Goal: Check status: Check status

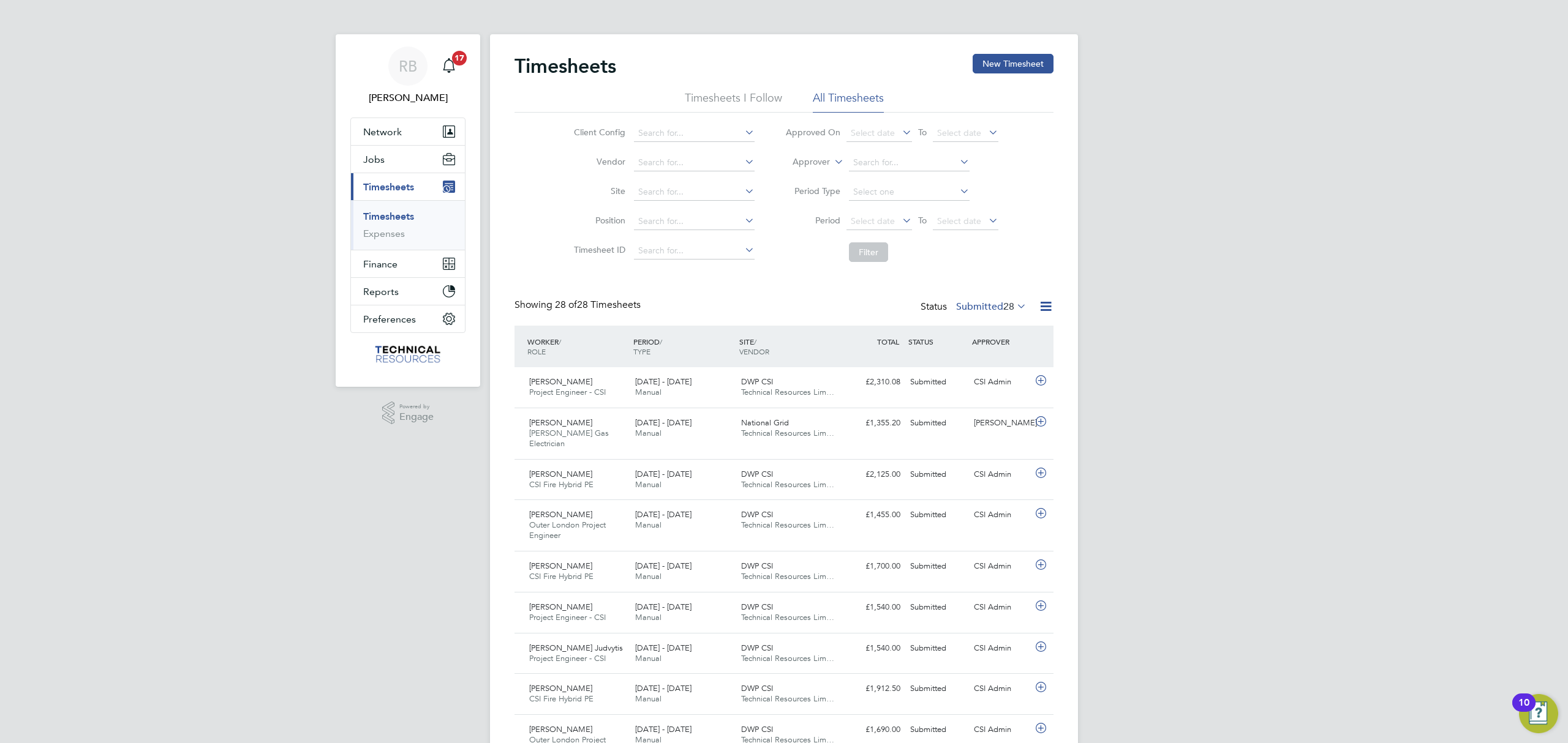
click at [1014, 308] on icon at bounding box center [1014, 306] width 0 height 17
click at [1046, 306] on icon at bounding box center [1046, 307] width 16 height 16
click at [994, 312] on div "Status Submitted 28" at bounding box center [974, 307] width 108 height 17
click at [994, 306] on label "Submitted 28" at bounding box center [991, 307] width 71 height 12
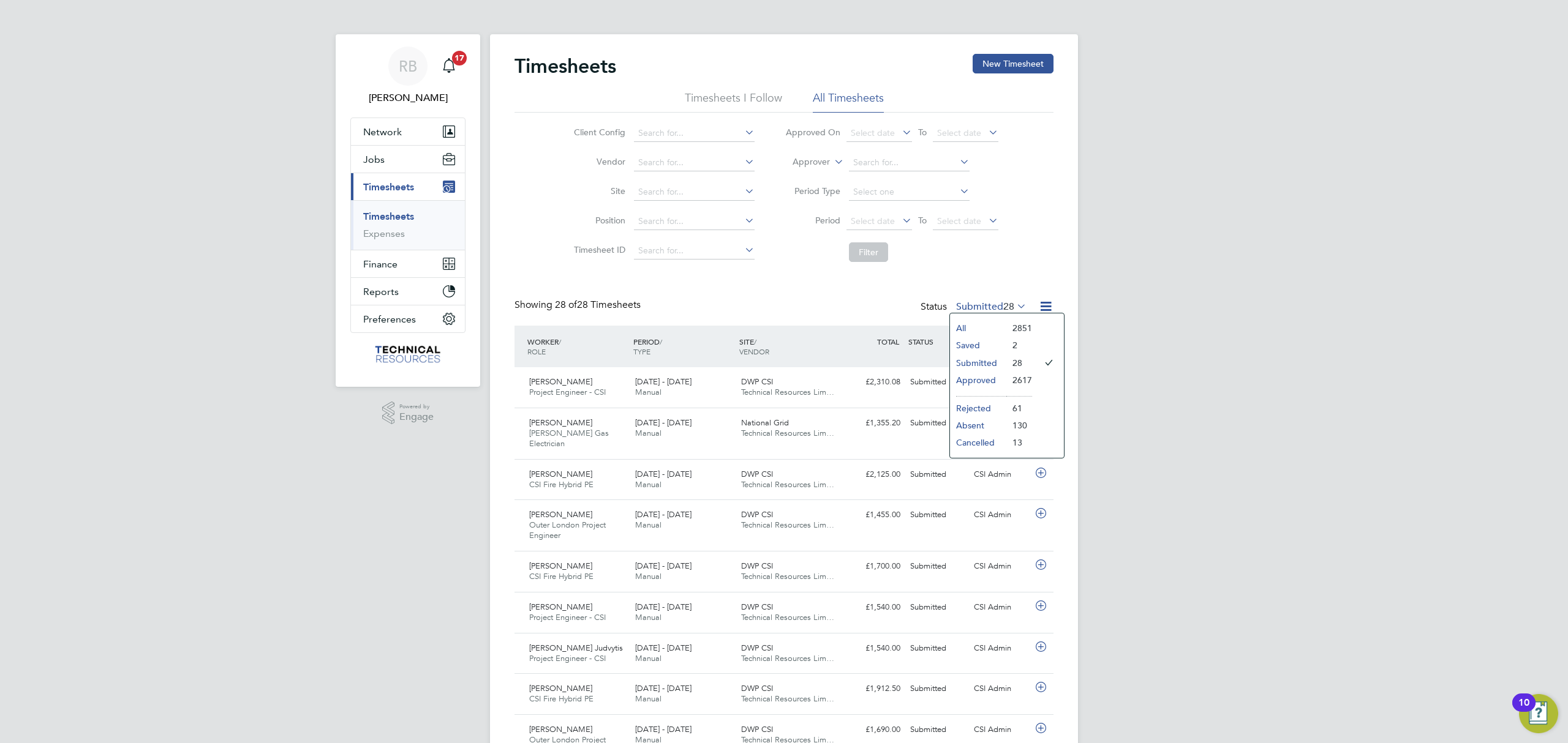
click at [988, 380] on li "Approved" at bounding box center [978, 380] width 57 height 17
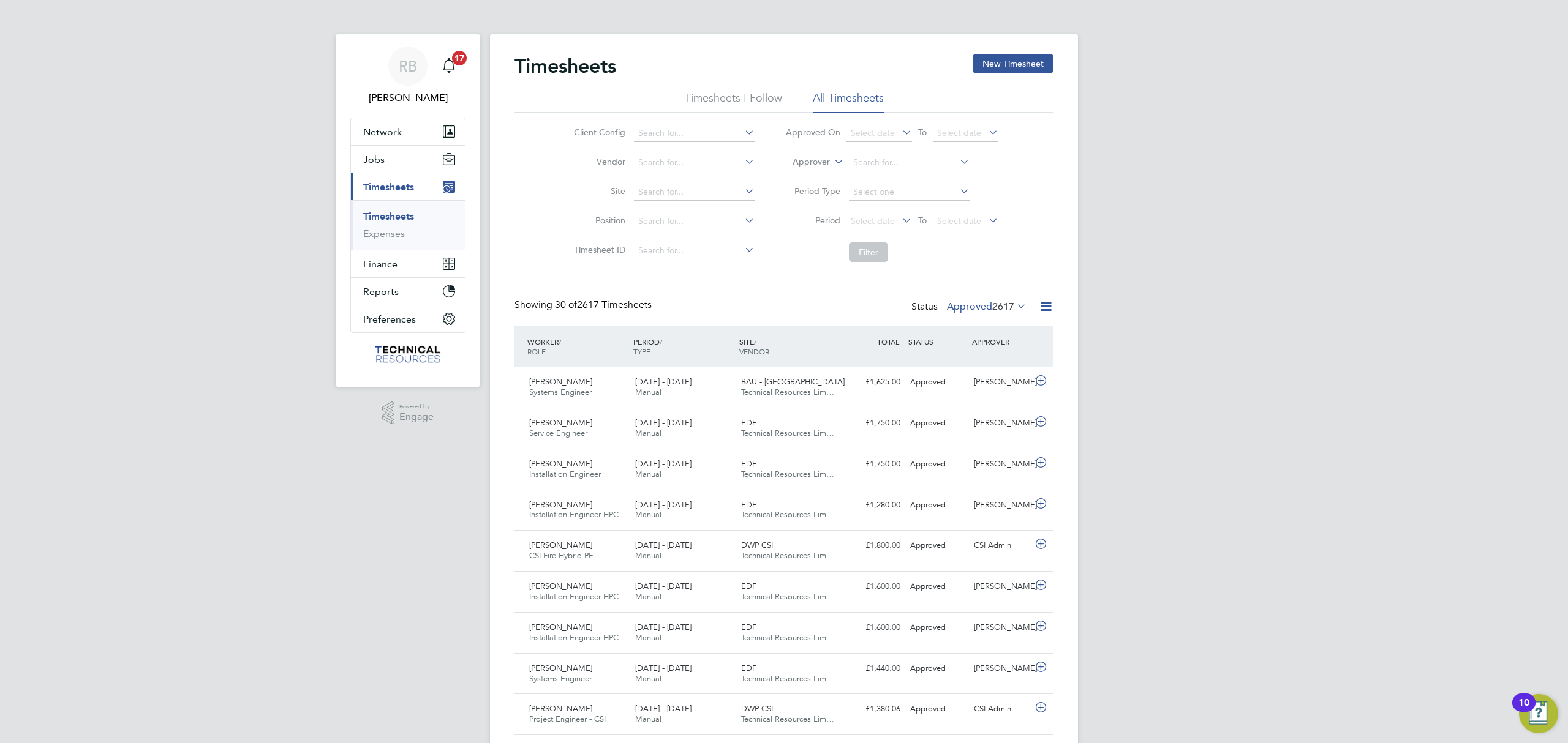
click at [1038, 309] on icon at bounding box center [1046, 307] width 16 height 16
click at [942, 328] on li "Export Timesheets" at bounding box center [969, 336] width 162 height 17
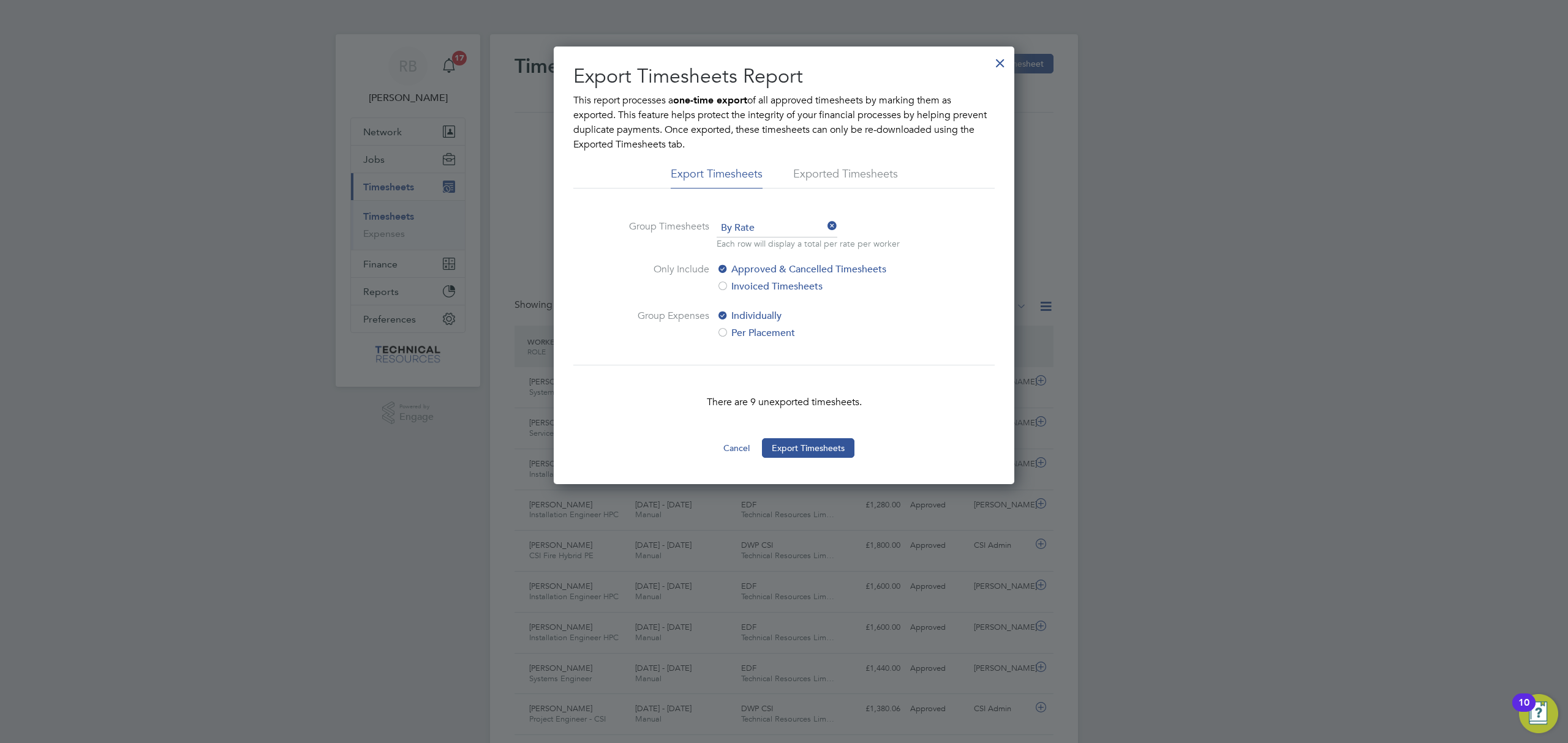
click at [993, 66] on div at bounding box center [1000, 59] width 22 height 22
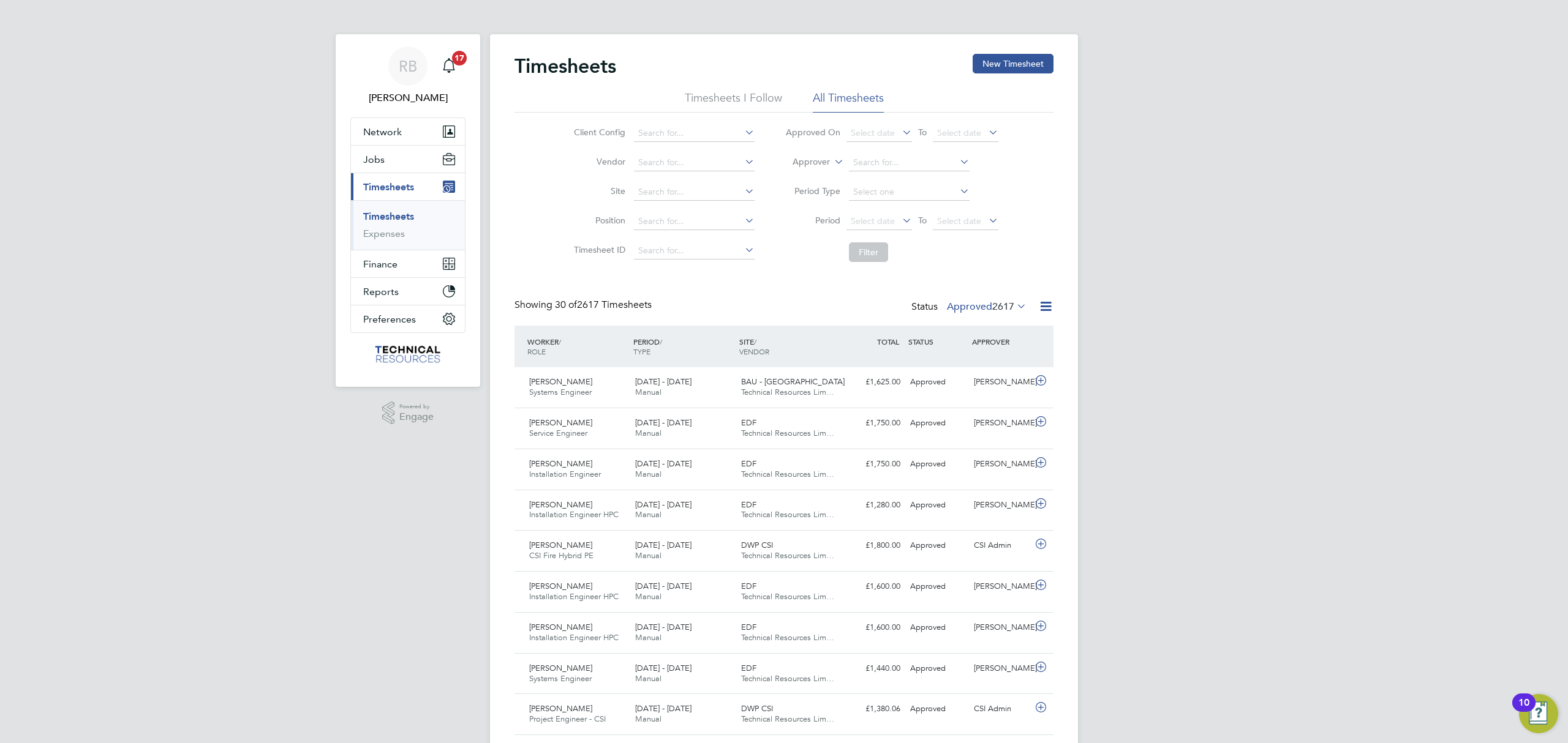
click at [995, 320] on div "Showing 30 of 2617 Timesheets Status Approved 2617" at bounding box center [784, 312] width 539 height 27
click at [988, 316] on div "Showing 30 of 2617 Timesheets Status Approved 2617" at bounding box center [784, 312] width 539 height 27
click at [993, 311] on span "2617" at bounding box center [1002, 307] width 22 height 12
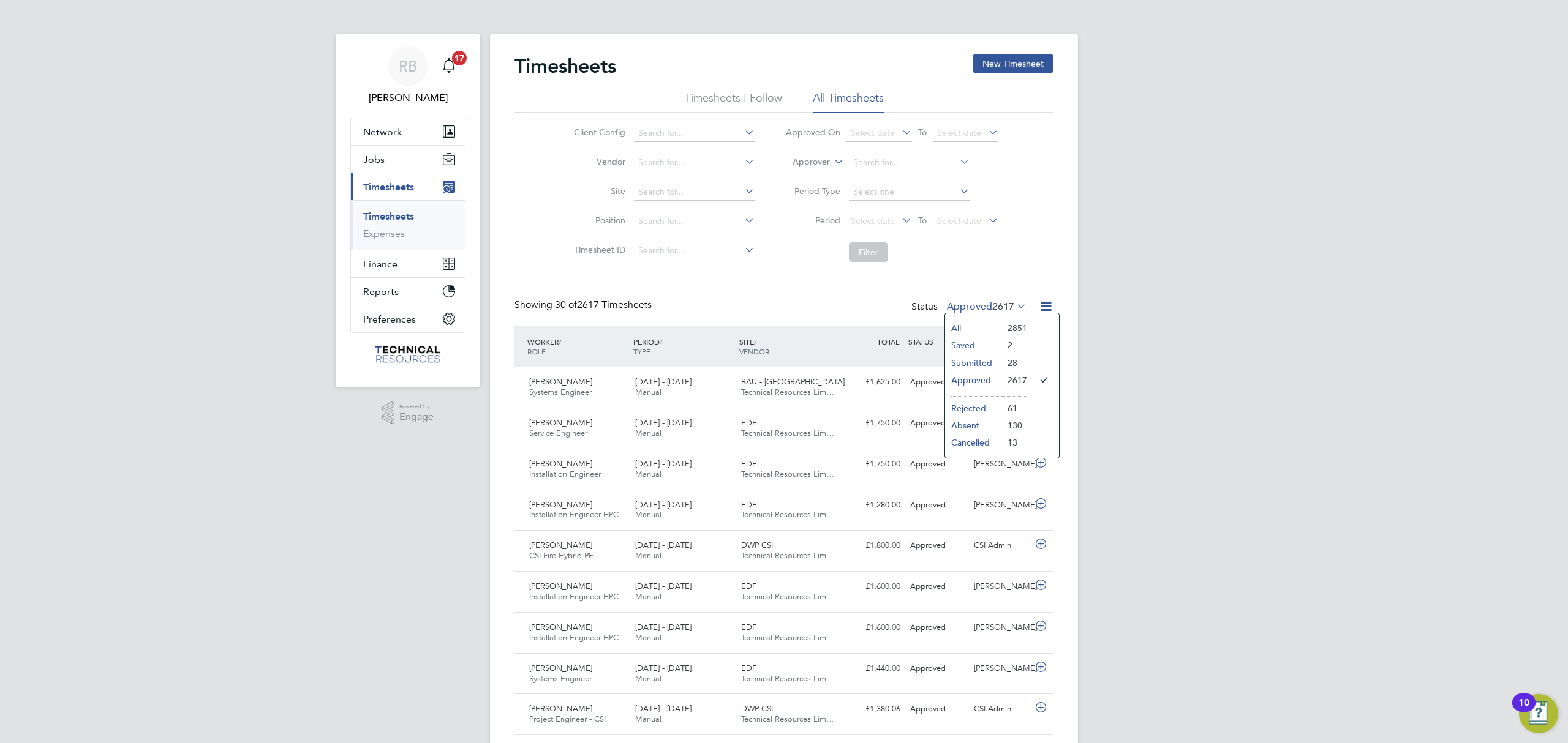
click at [988, 304] on label "Approved 2617" at bounding box center [986, 307] width 79 height 12
click at [995, 362] on li "Submitted" at bounding box center [973, 363] width 57 height 17
